Goal: Task Accomplishment & Management: Complete application form

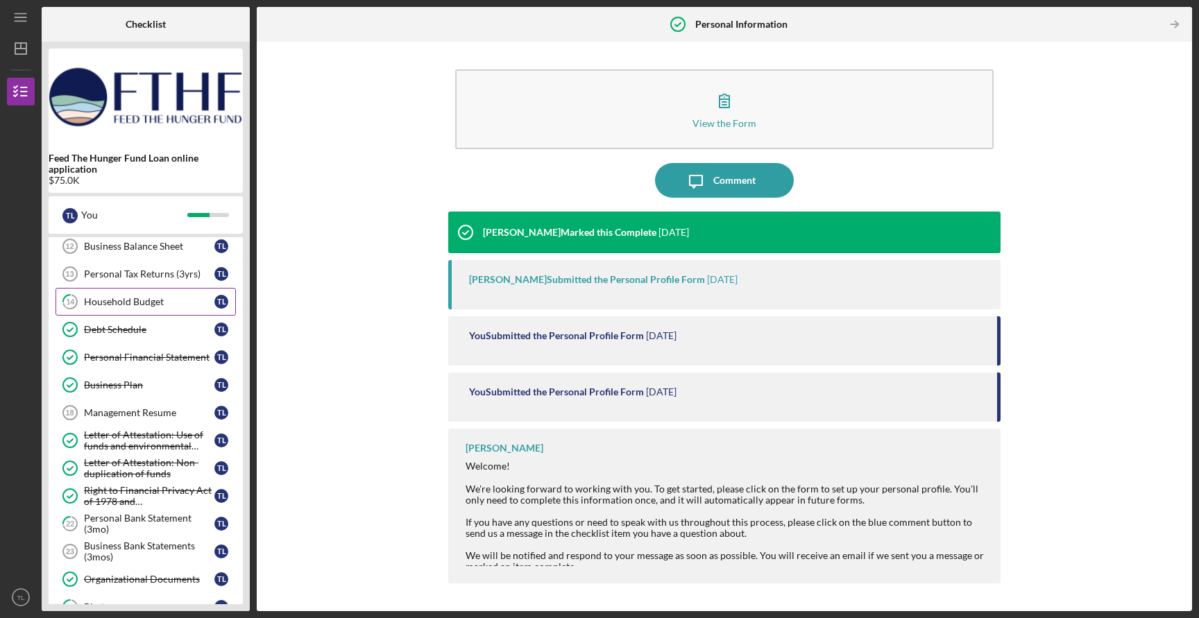
scroll to position [400, 0]
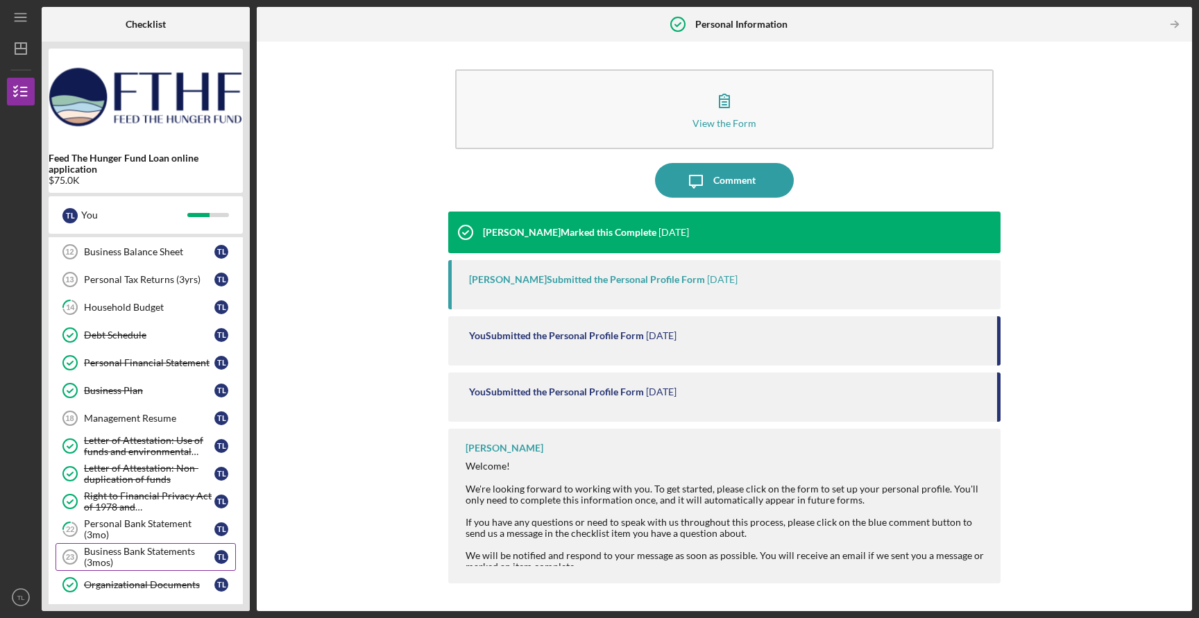
click at [110, 555] on div "Business Bank Statements (3mos)" at bounding box center [149, 557] width 130 height 22
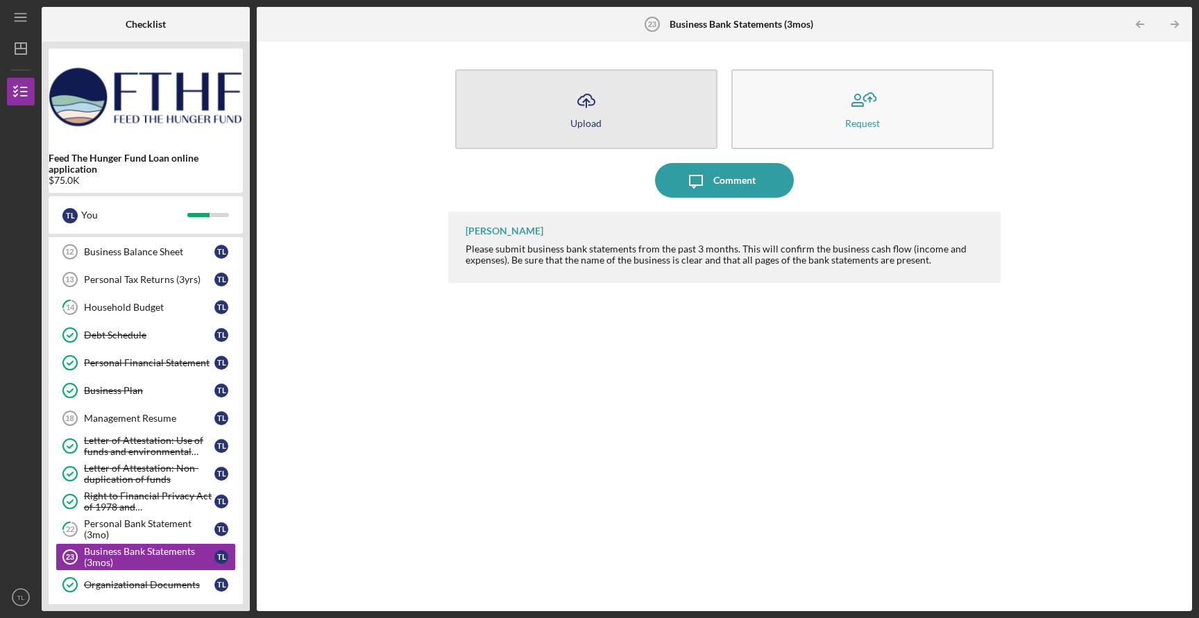
click at [584, 121] on div "Upload" at bounding box center [585, 123] width 31 height 10
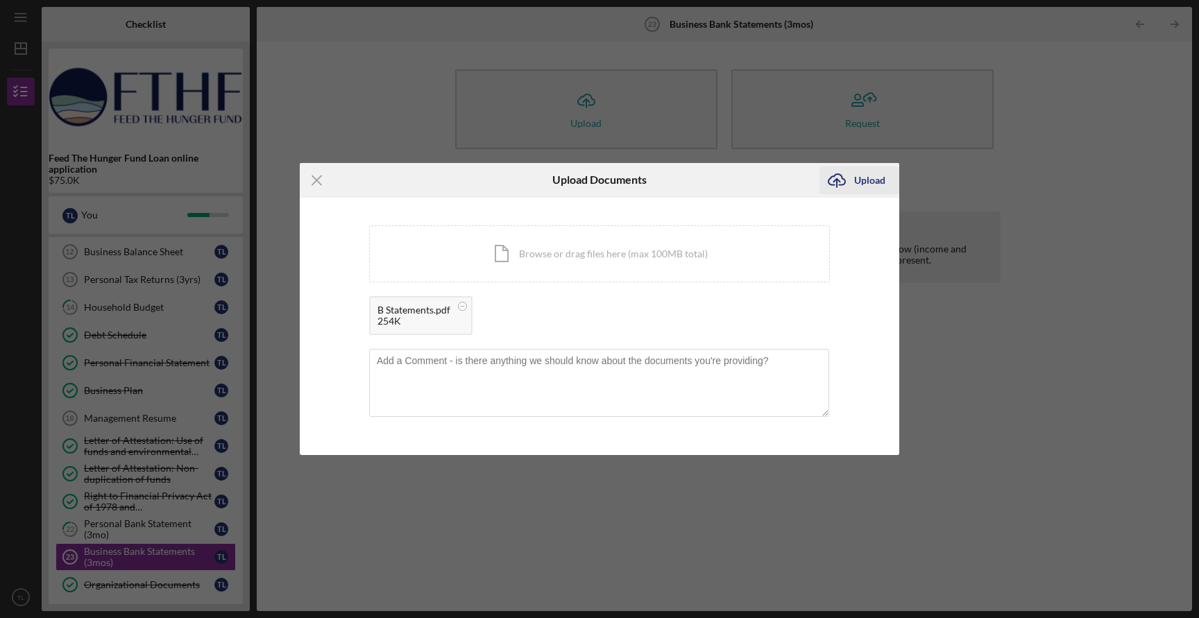
click at [861, 170] on div "Upload" at bounding box center [869, 181] width 31 height 28
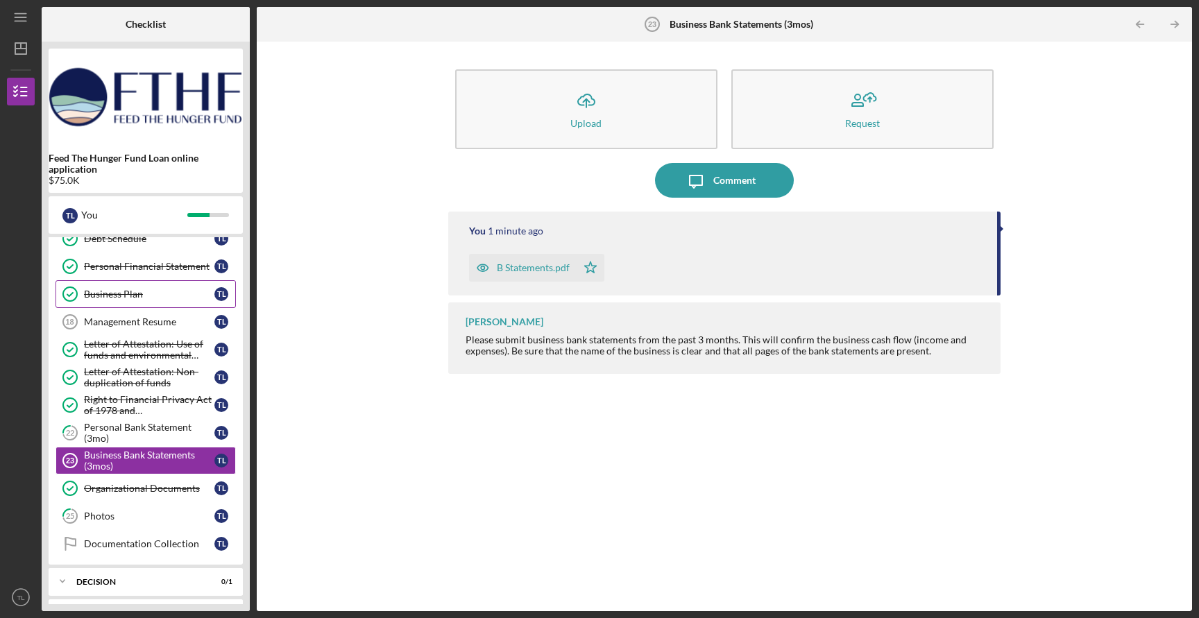
scroll to position [509, 0]
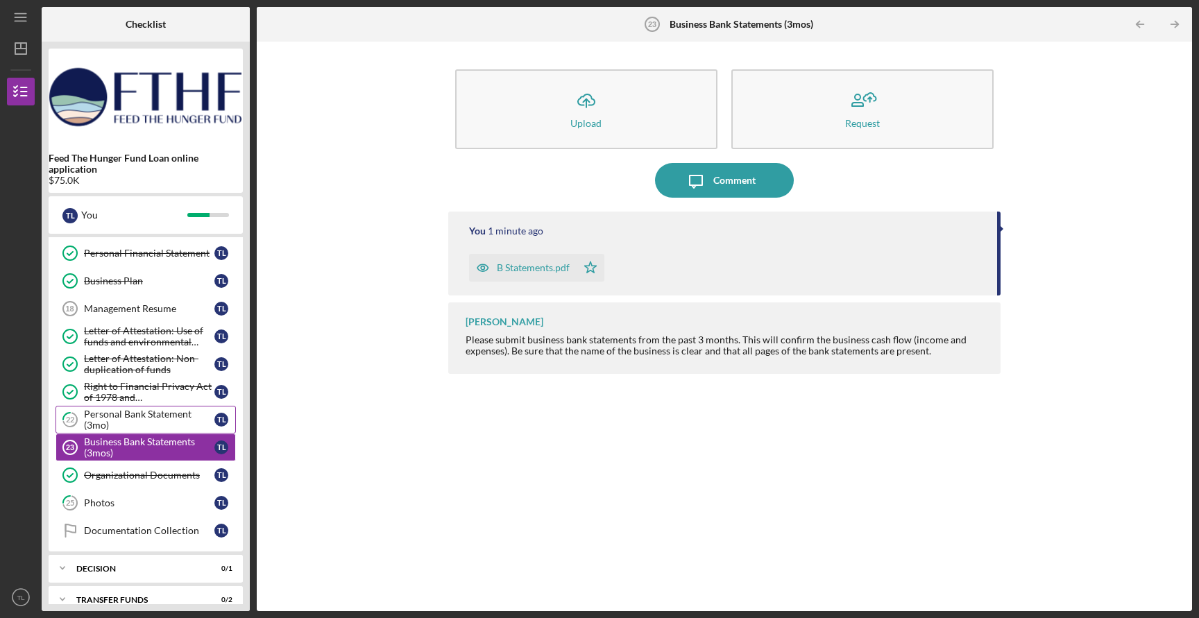
click at [130, 425] on div "Personal Bank Statement (3mo)" at bounding box center [149, 420] width 130 height 22
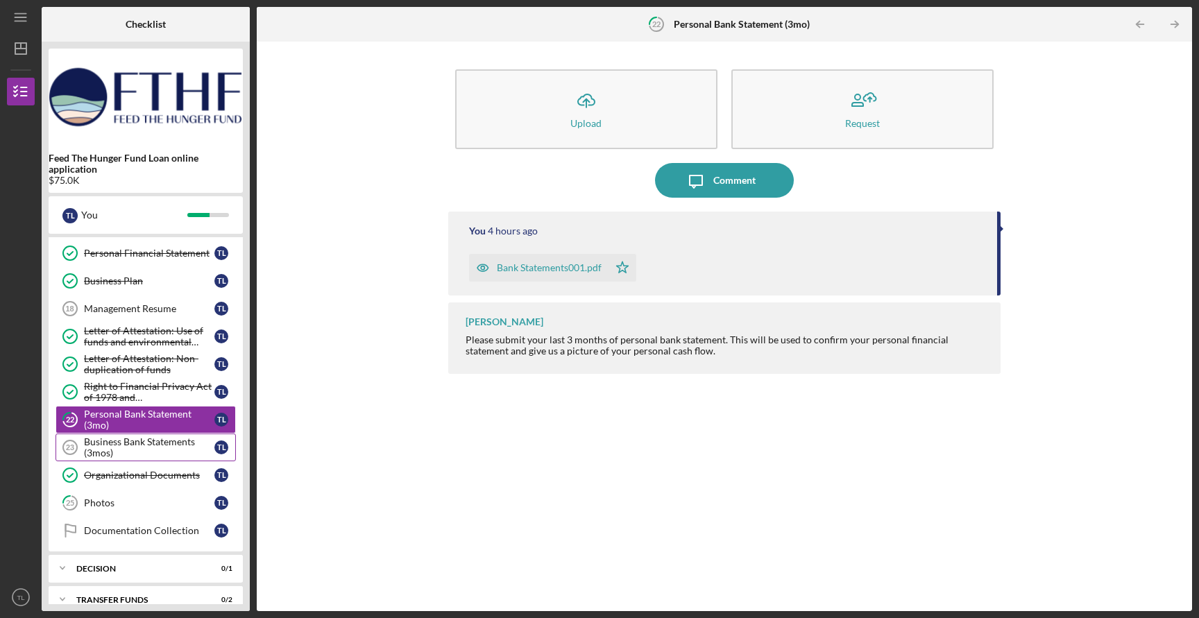
click at [127, 441] on div "Business Bank Statements (3mos)" at bounding box center [149, 447] width 130 height 22
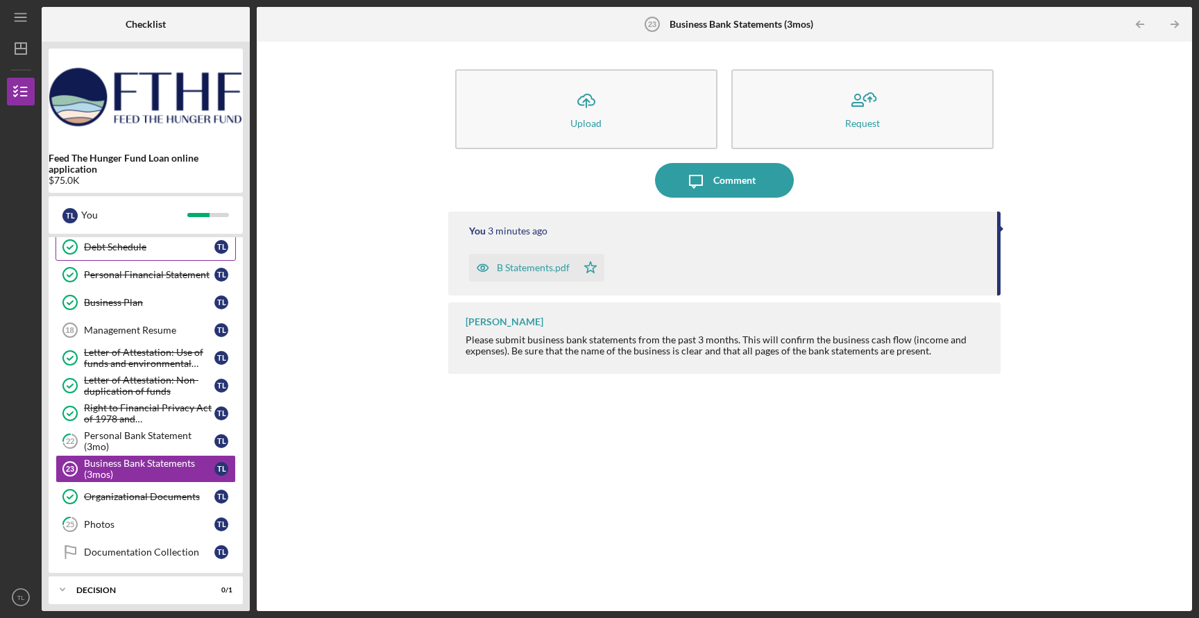
scroll to position [526, 0]
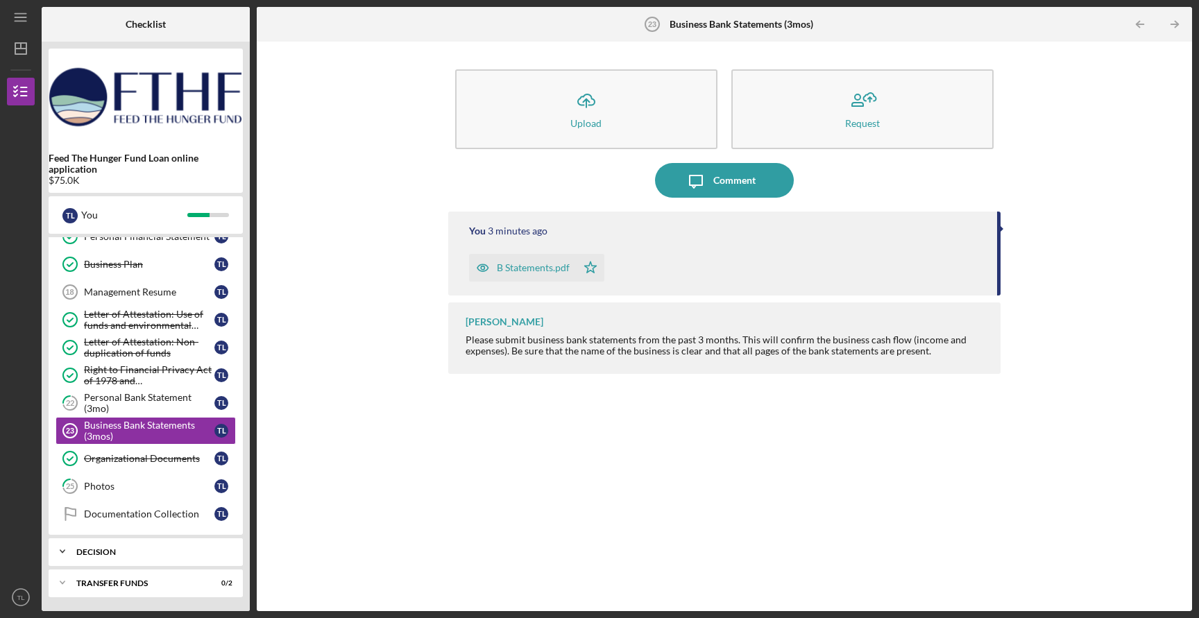
click at [118, 552] on div "Decision" at bounding box center [150, 552] width 149 height 8
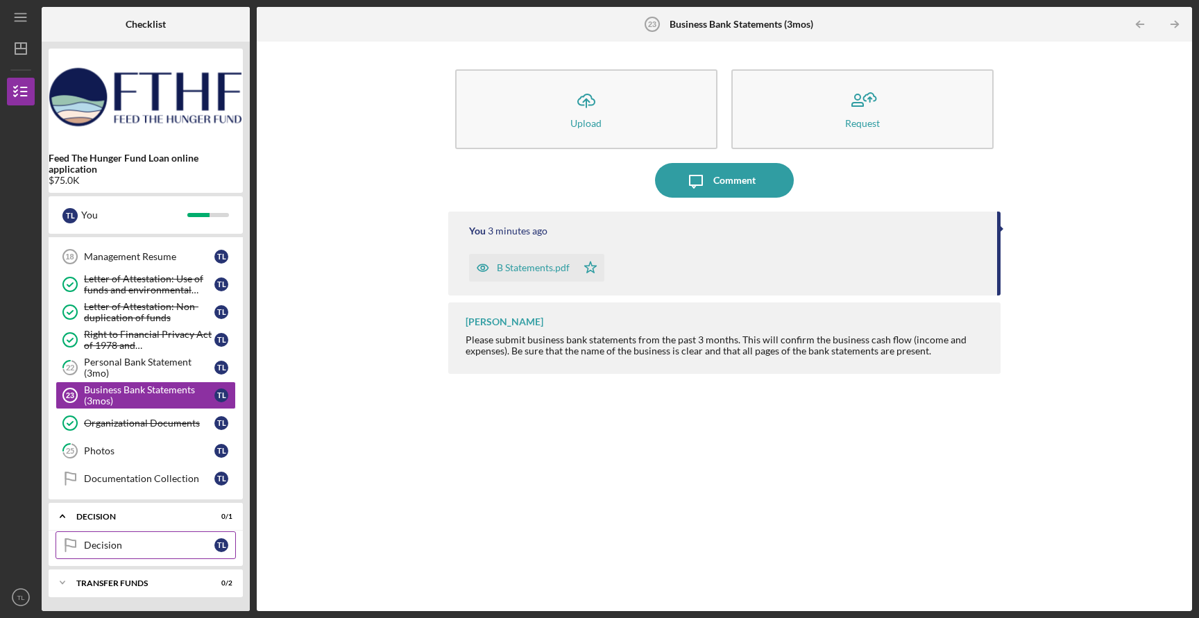
click at [114, 543] on div "Decision" at bounding box center [149, 545] width 130 height 11
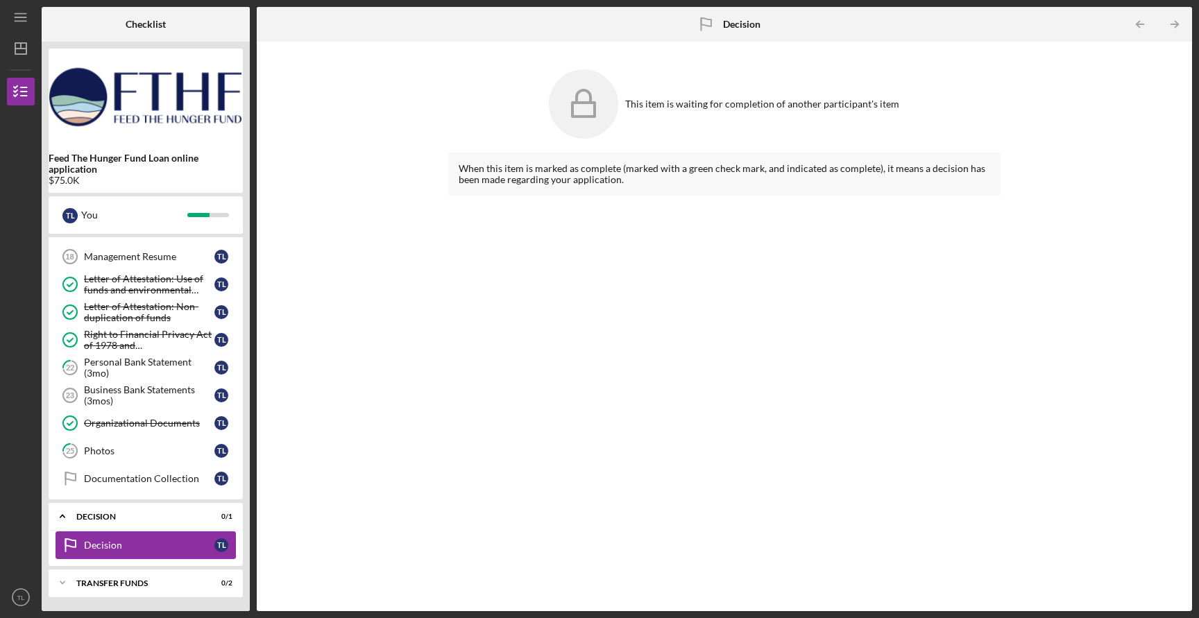
click at [100, 541] on div "Decision" at bounding box center [149, 545] width 130 height 11
click at [87, 513] on div "Decision" at bounding box center [150, 517] width 149 height 8
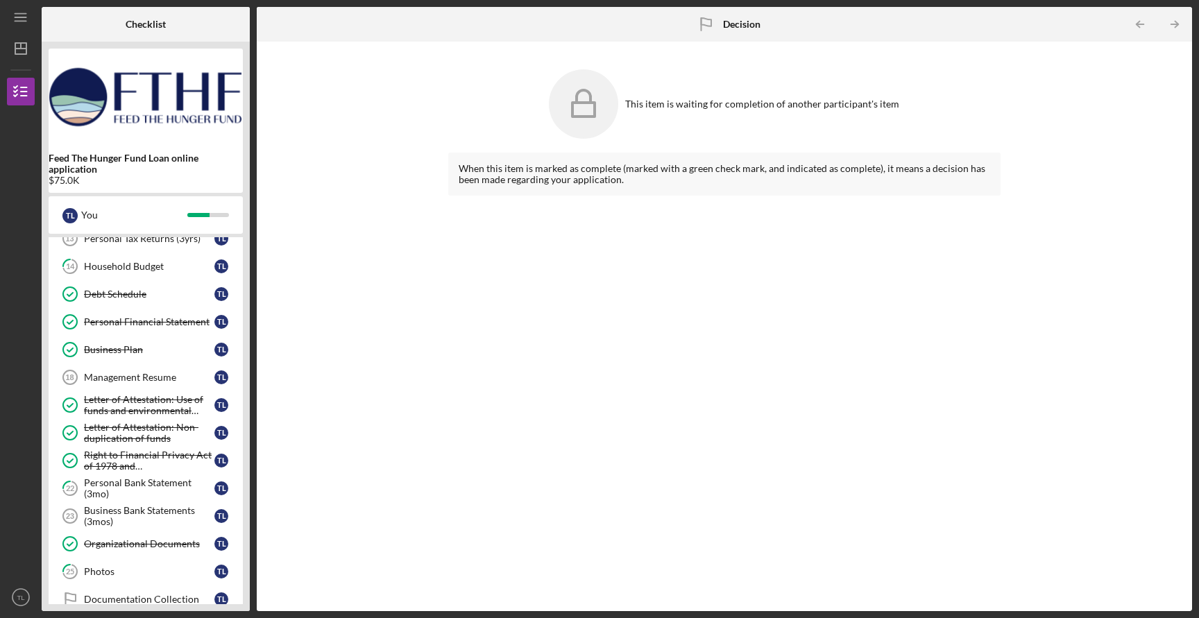
scroll to position [443, 0]
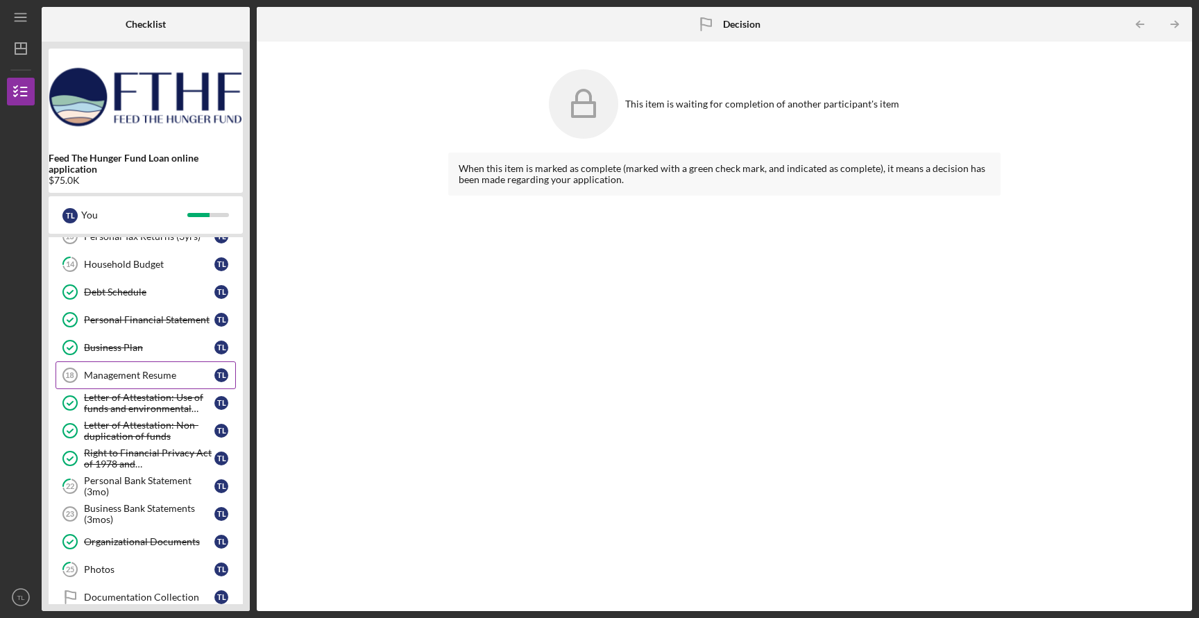
click at [139, 379] on div "Management Resume" at bounding box center [149, 375] width 130 height 11
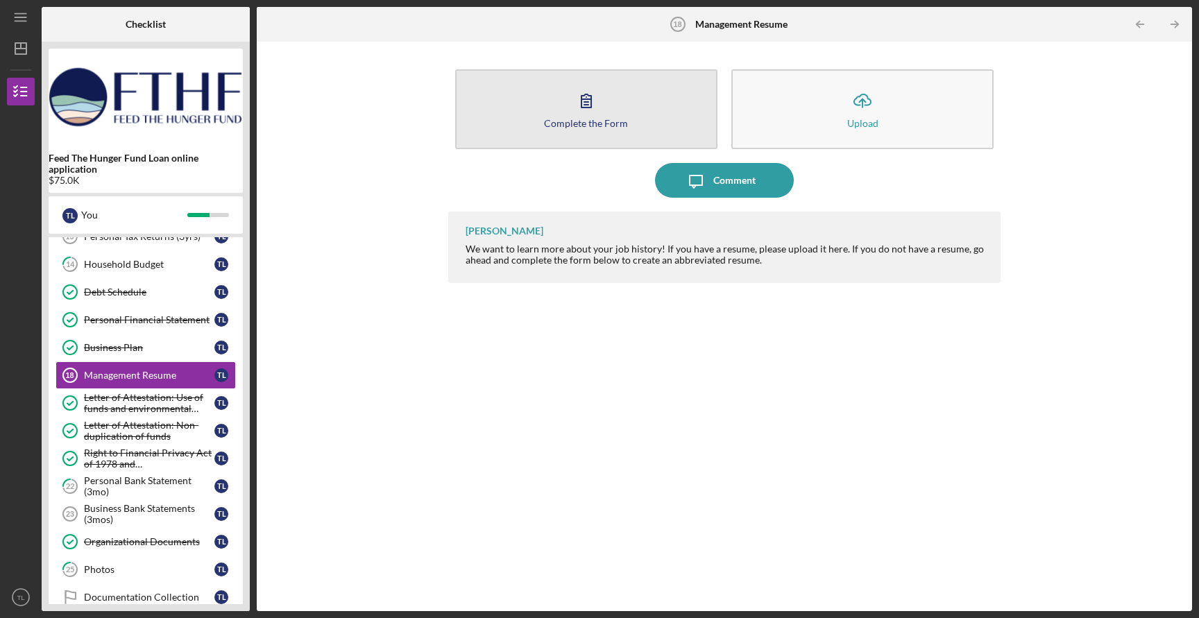
click at [612, 119] on div "Complete the Form" at bounding box center [586, 123] width 84 height 10
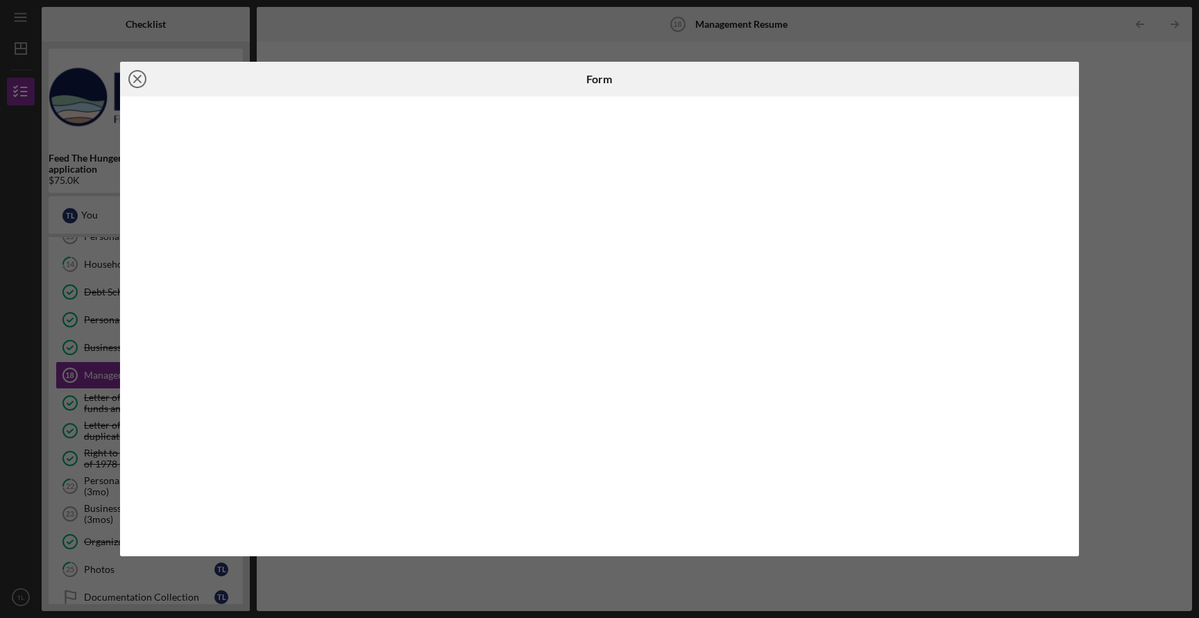
click at [140, 78] on icon "Icon/Close" at bounding box center [137, 79] width 35 height 35
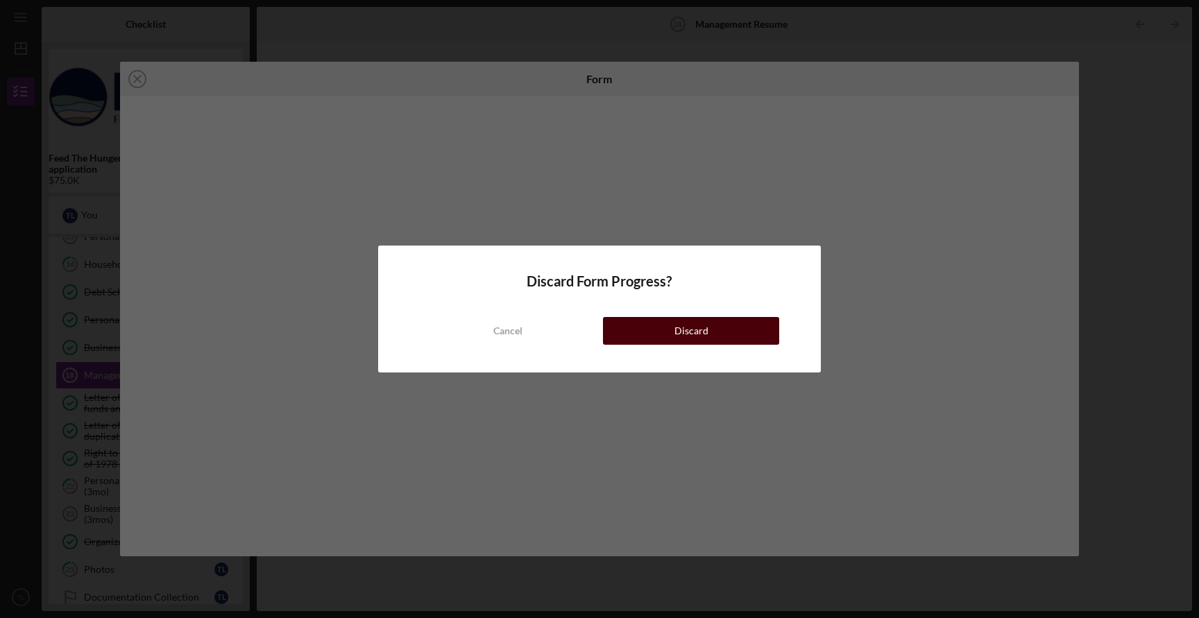
click at [659, 337] on button "Discard" at bounding box center [691, 331] width 176 height 28
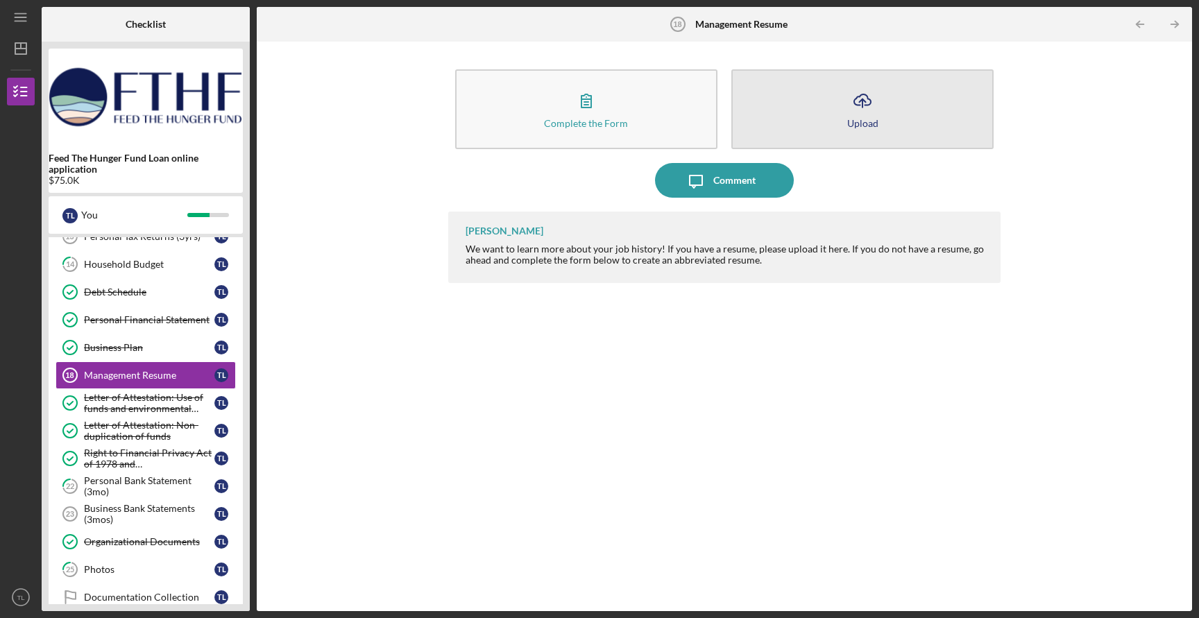
click at [863, 118] on div "Upload" at bounding box center [862, 123] width 31 height 10
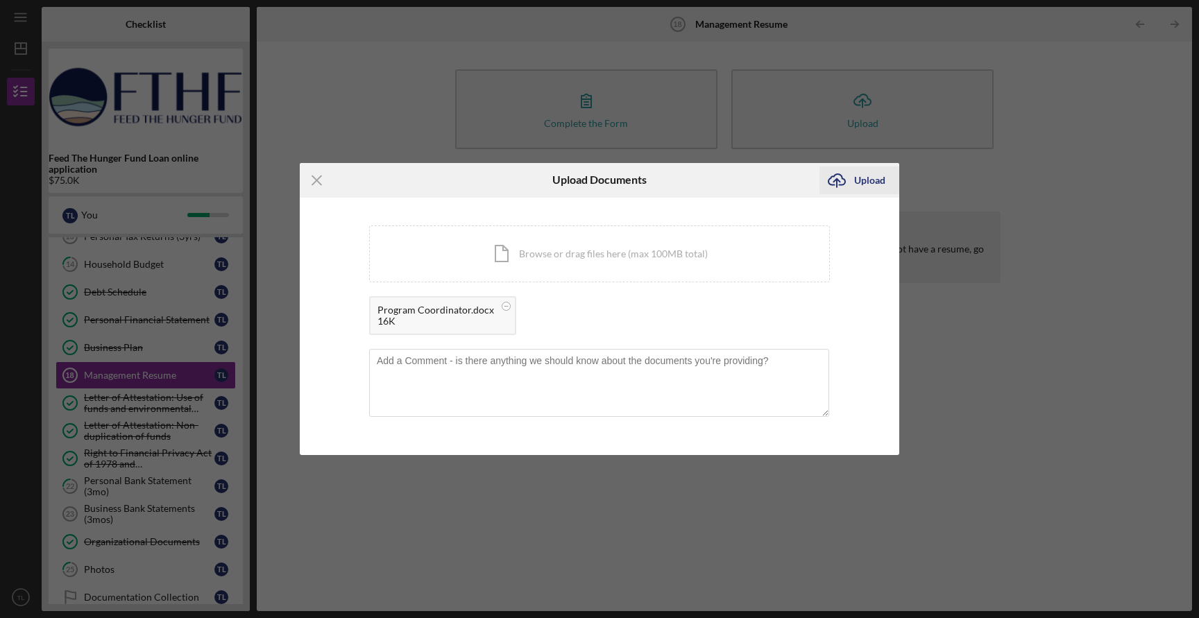
click at [857, 175] on div "Upload" at bounding box center [869, 181] width 31 height 28
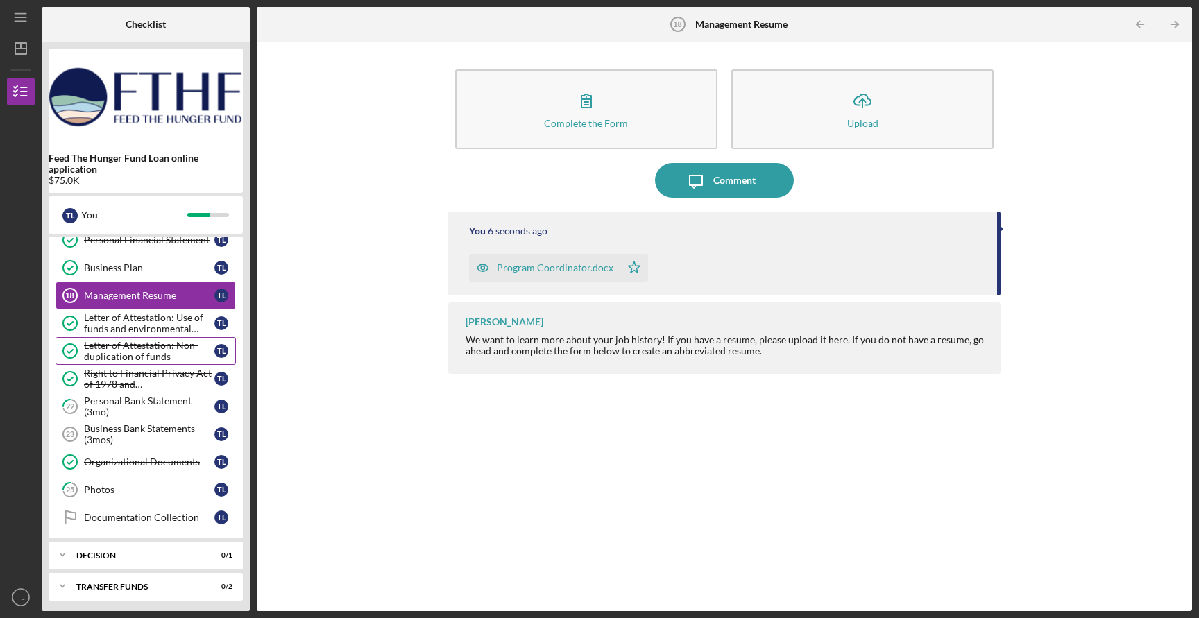
scroll to position [526, 0]
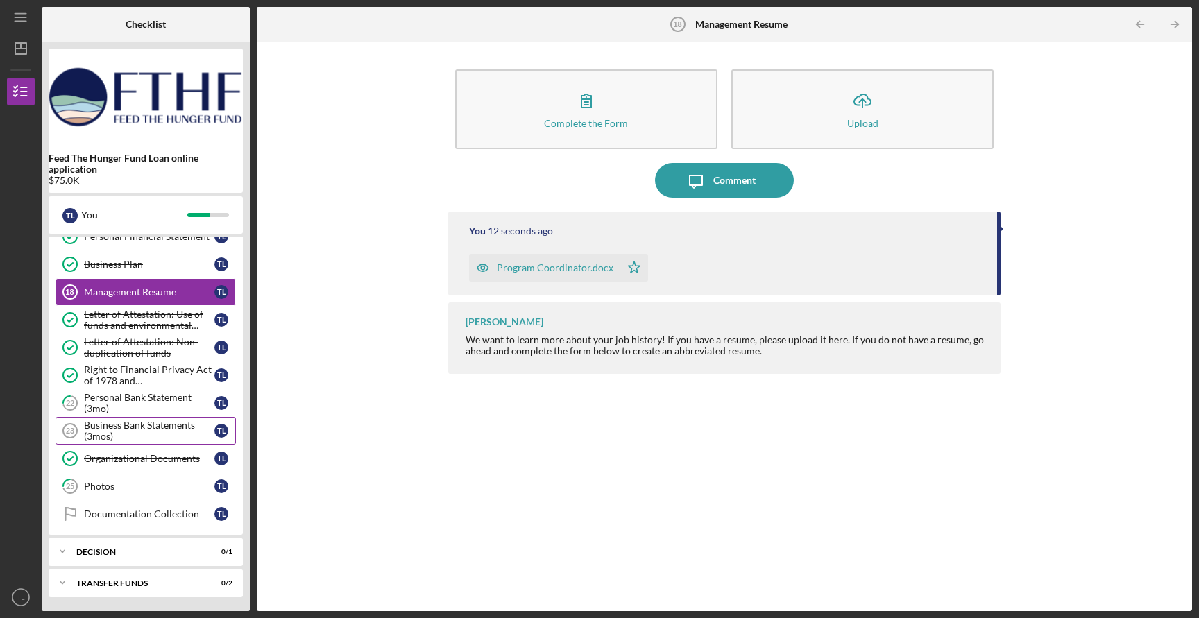
click at [111, 432] on div "Business Bank Statements (3mos)" at bounding box center [149, 431] width 130 height 22
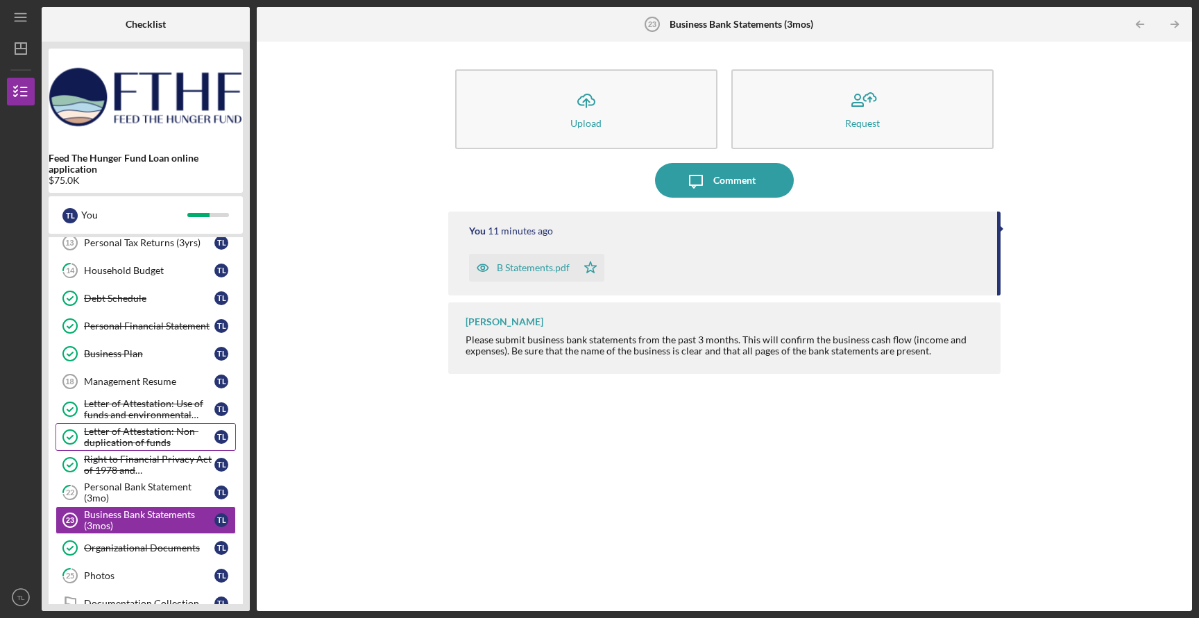
scroll to position [416, 0]
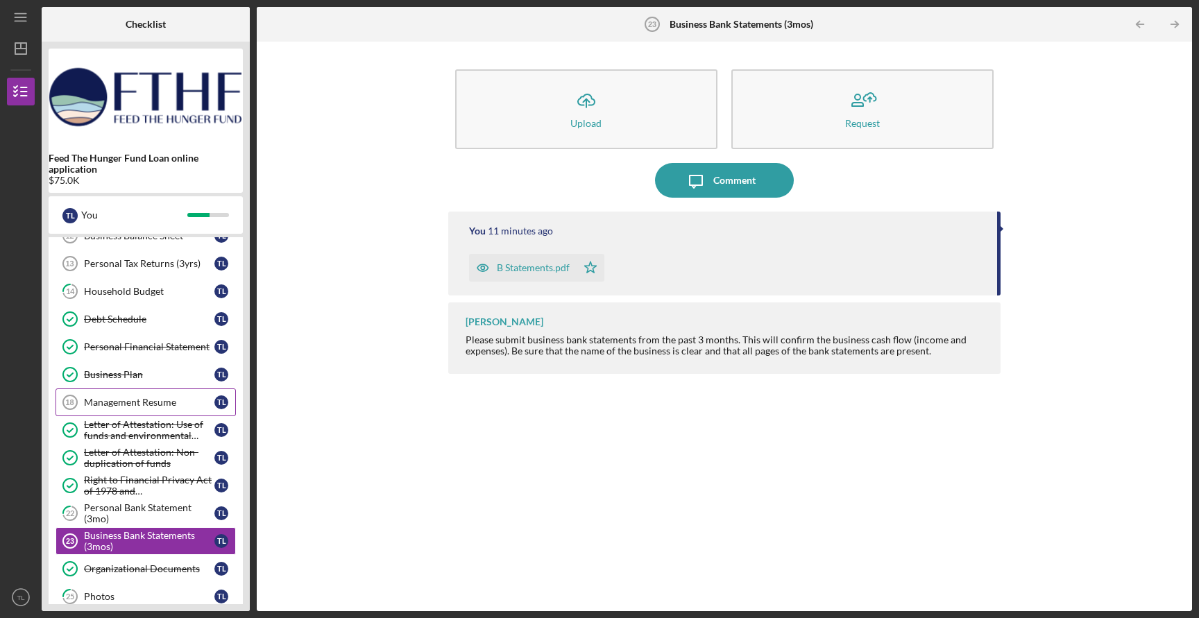
click at [111, 397] on div "Management Resume" at bounding box center [149, 402] width 130 height 11
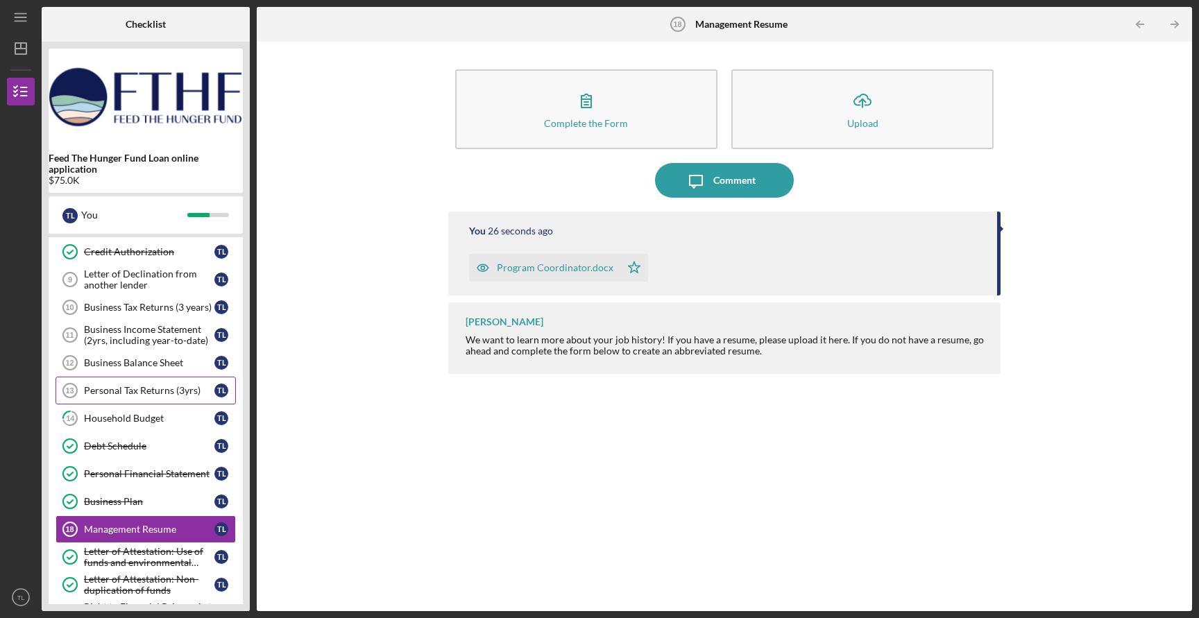
scroll to position [279, 0]
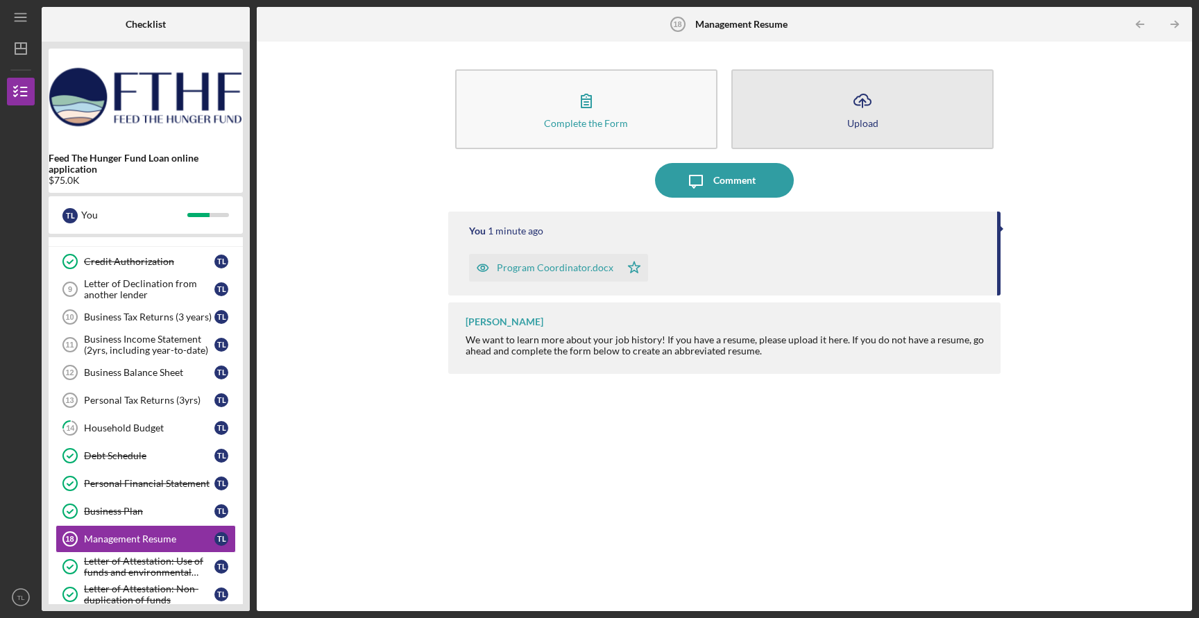
click at [861, 126] on div "Upload" at bounding box center [862, 123] width 31 height 10
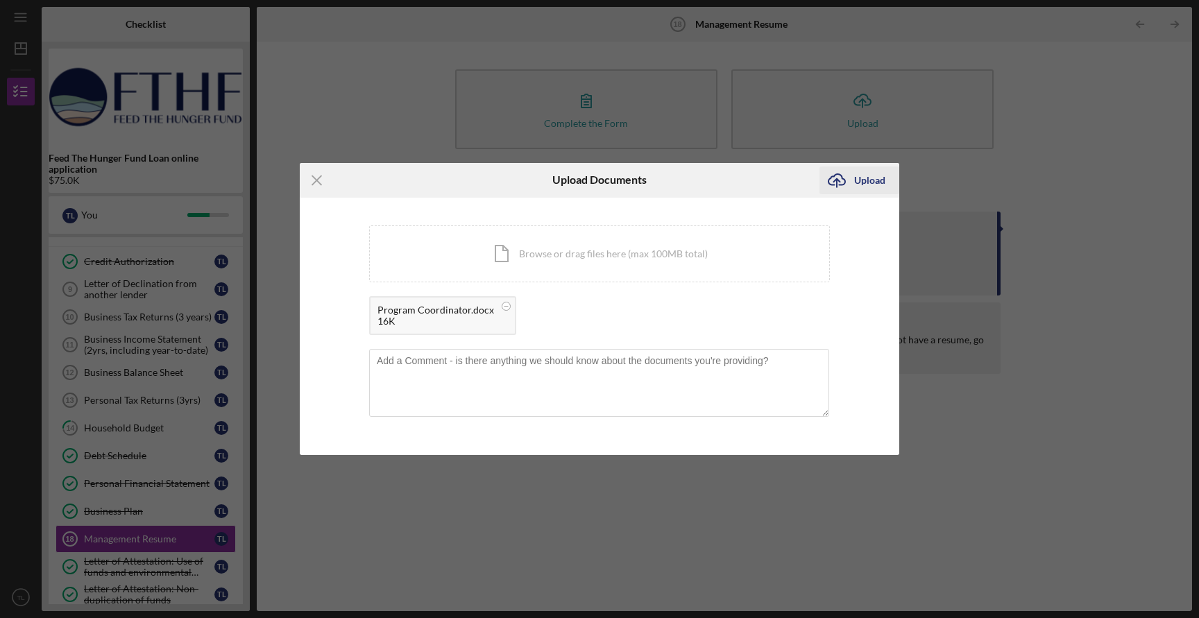
click at [856, 180] on div "Upload" at bounding box center [869, 181] width 31 height 28
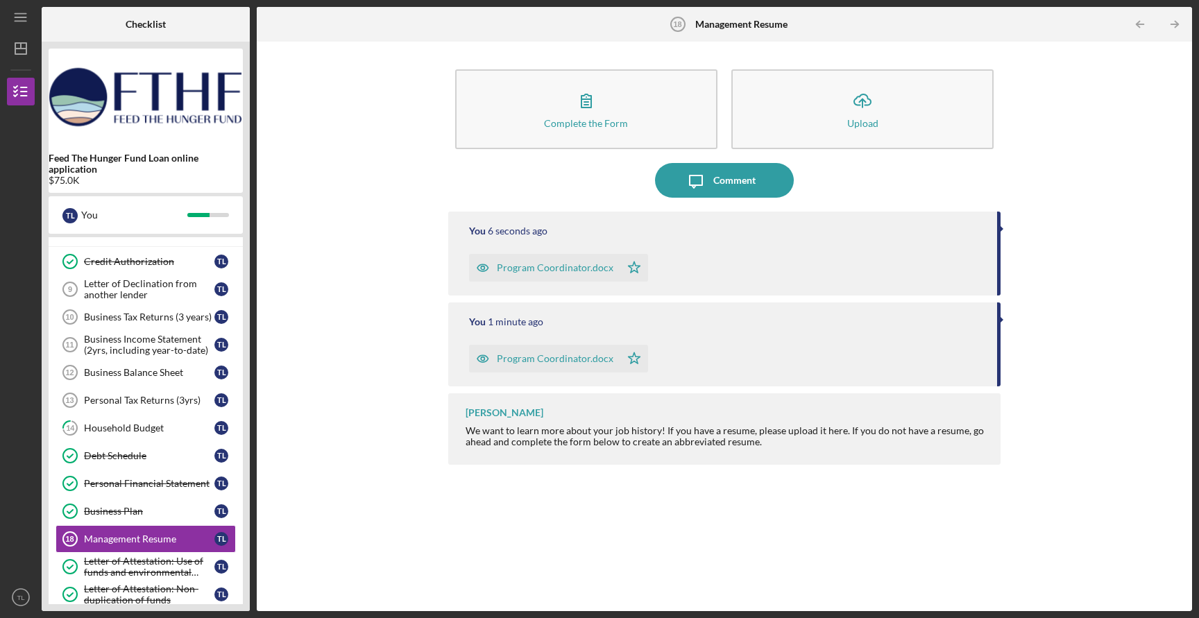
click at [627, 270] on icon "Icon/Star" at bounding box center [634, 268] width 28 height 28
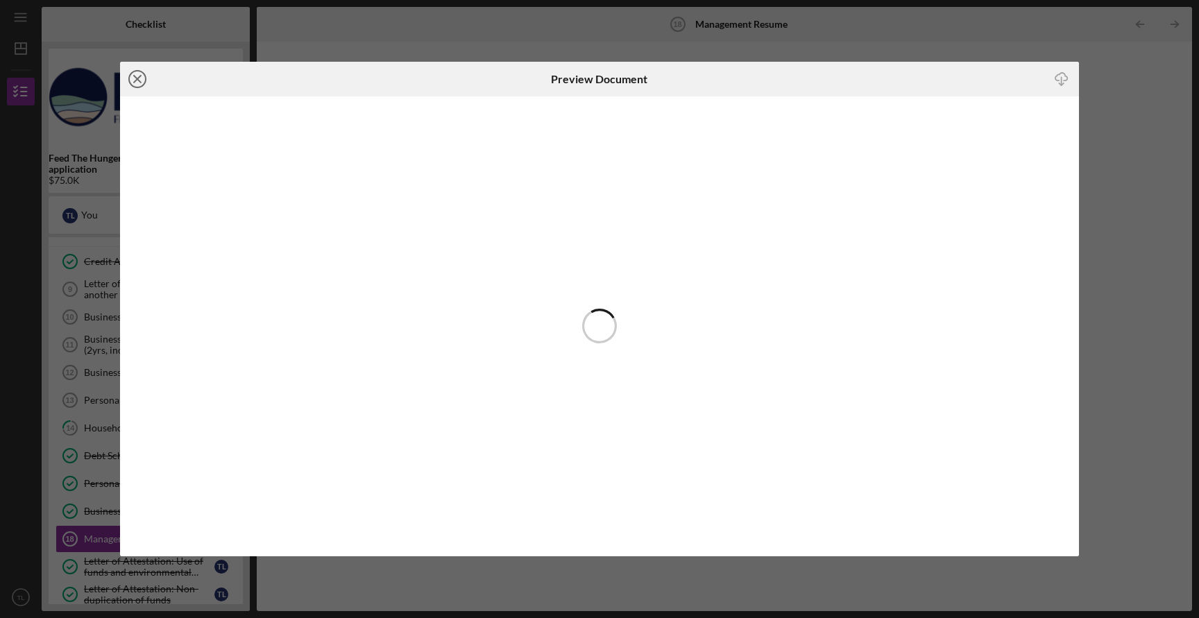
click at [136, 76] on icon "Icon/Close" at bounding box center [137, 79] width 35 height 35
